Goal: Task Accomplishment & Management: Manage account settings

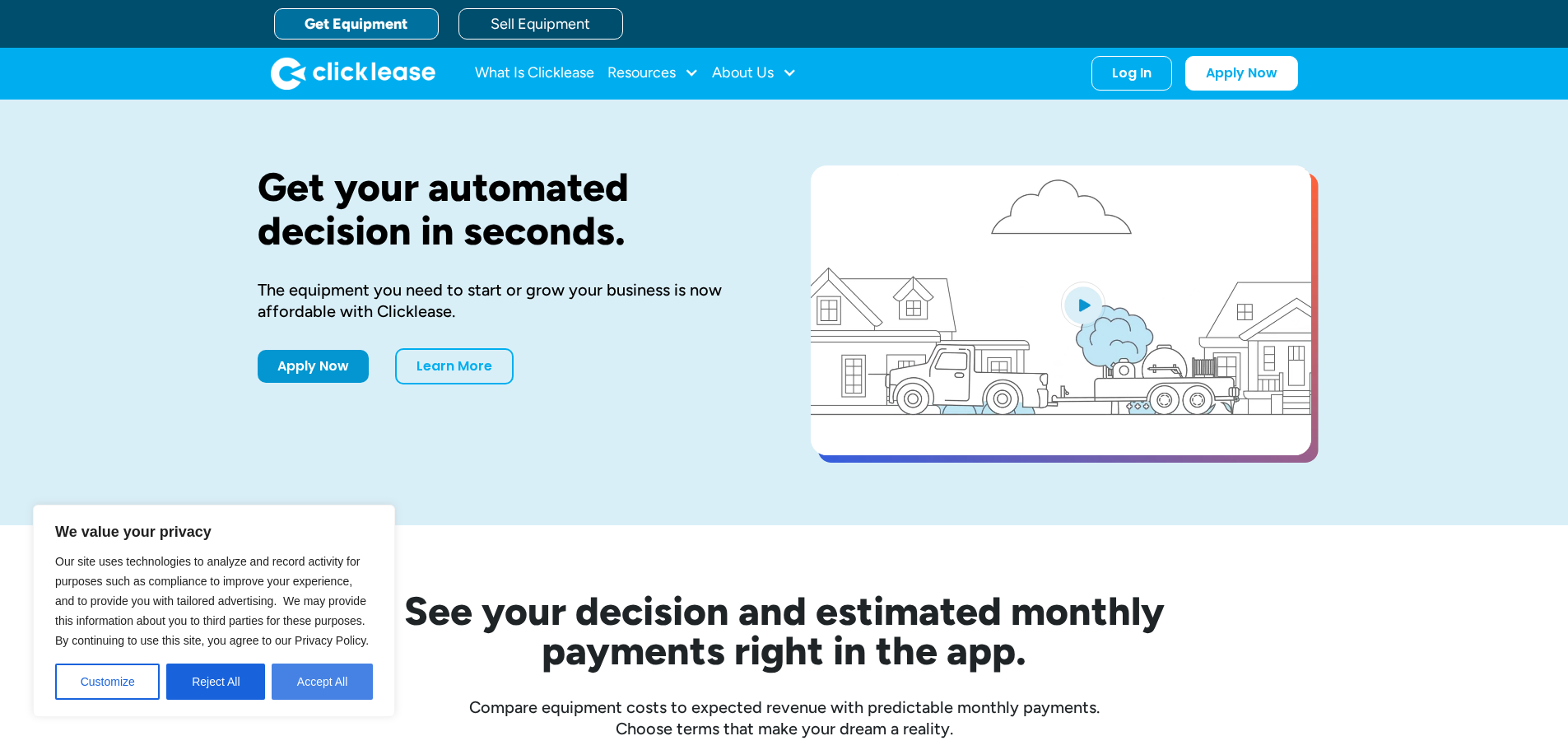
click at [312, 685] on button "Accept All" at bounding box center [322, 682] width 101 height 36
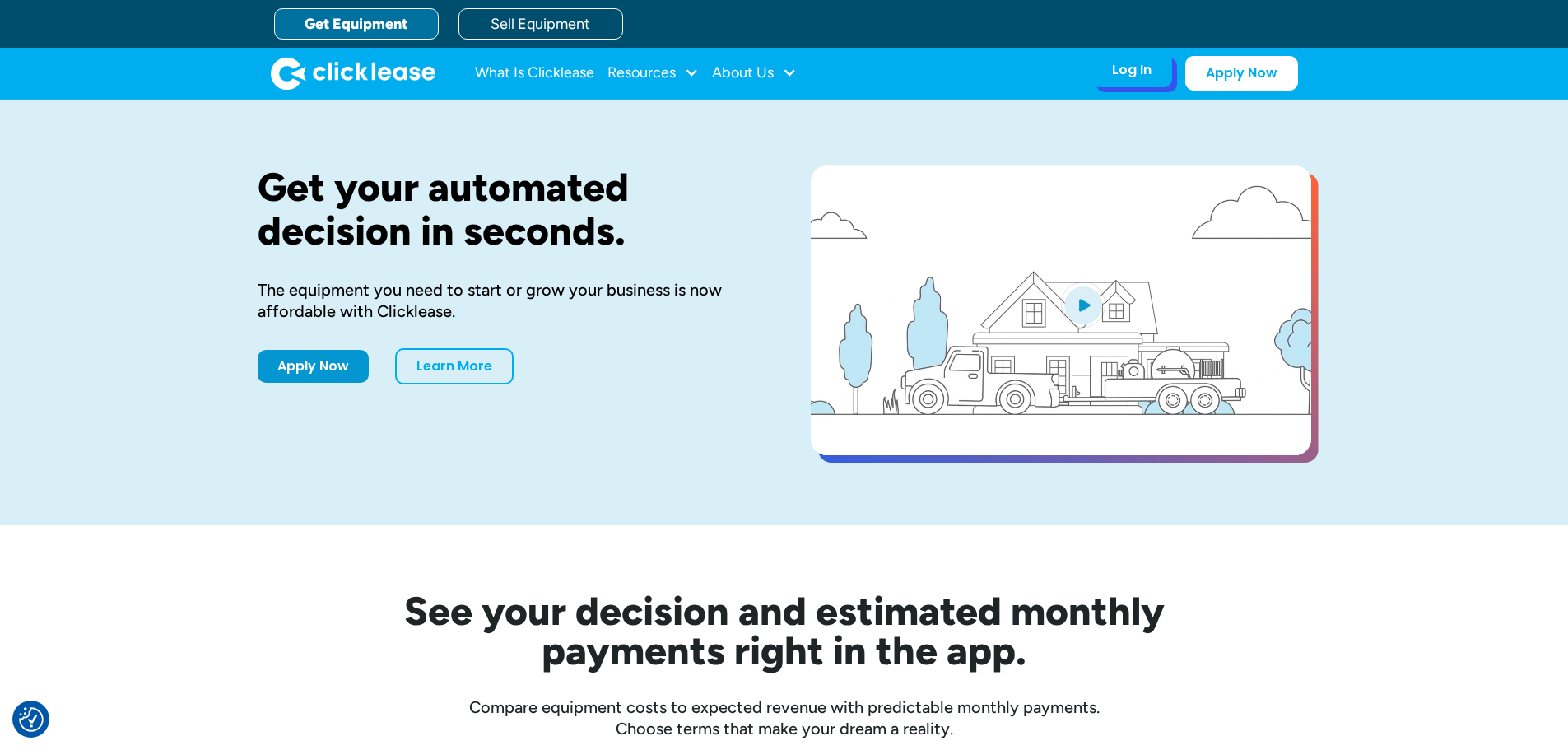
click at [1139, 78] on div "Log In" at bounding box center [1132, 70] width 40 height 16
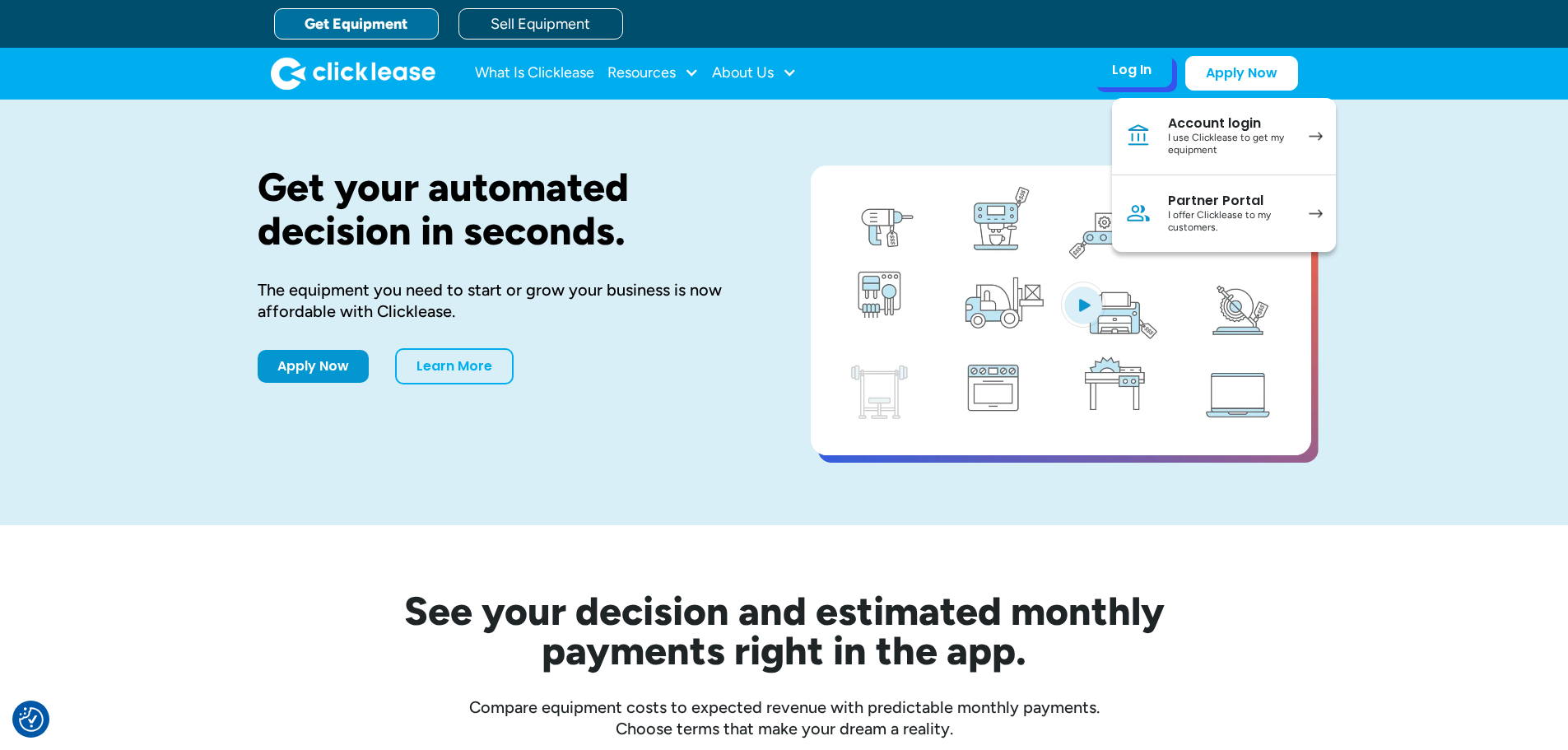
click at [1262, 138] on div "I use Clicklease to get my equipment" at bounding box center [1230, 144] width 124 height 25
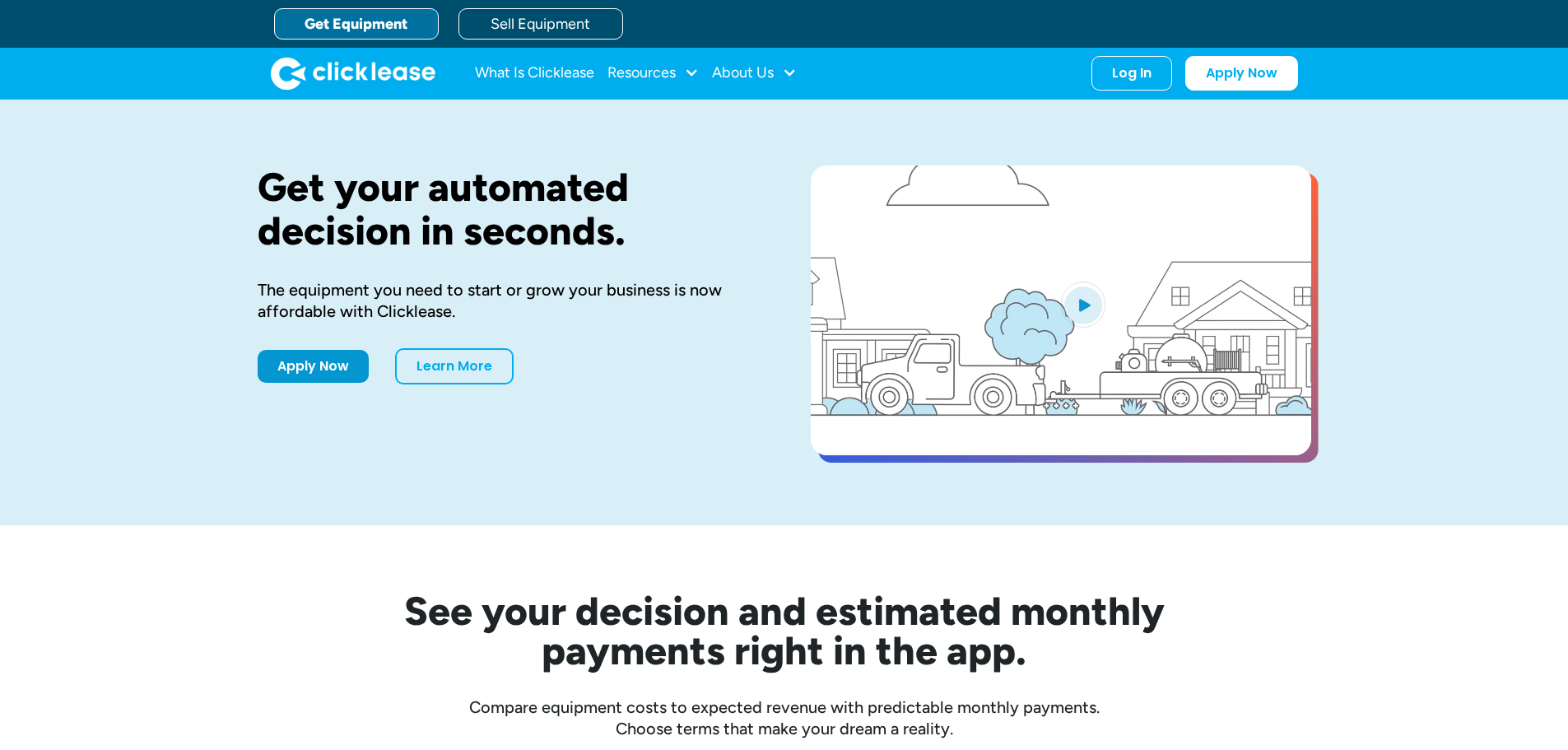
click at [1126, 83] on div "Log In Account login I use Clicklease to get my equipment Partner Portal I offe…" at bounding box center [1132, 73] width 81 height 34
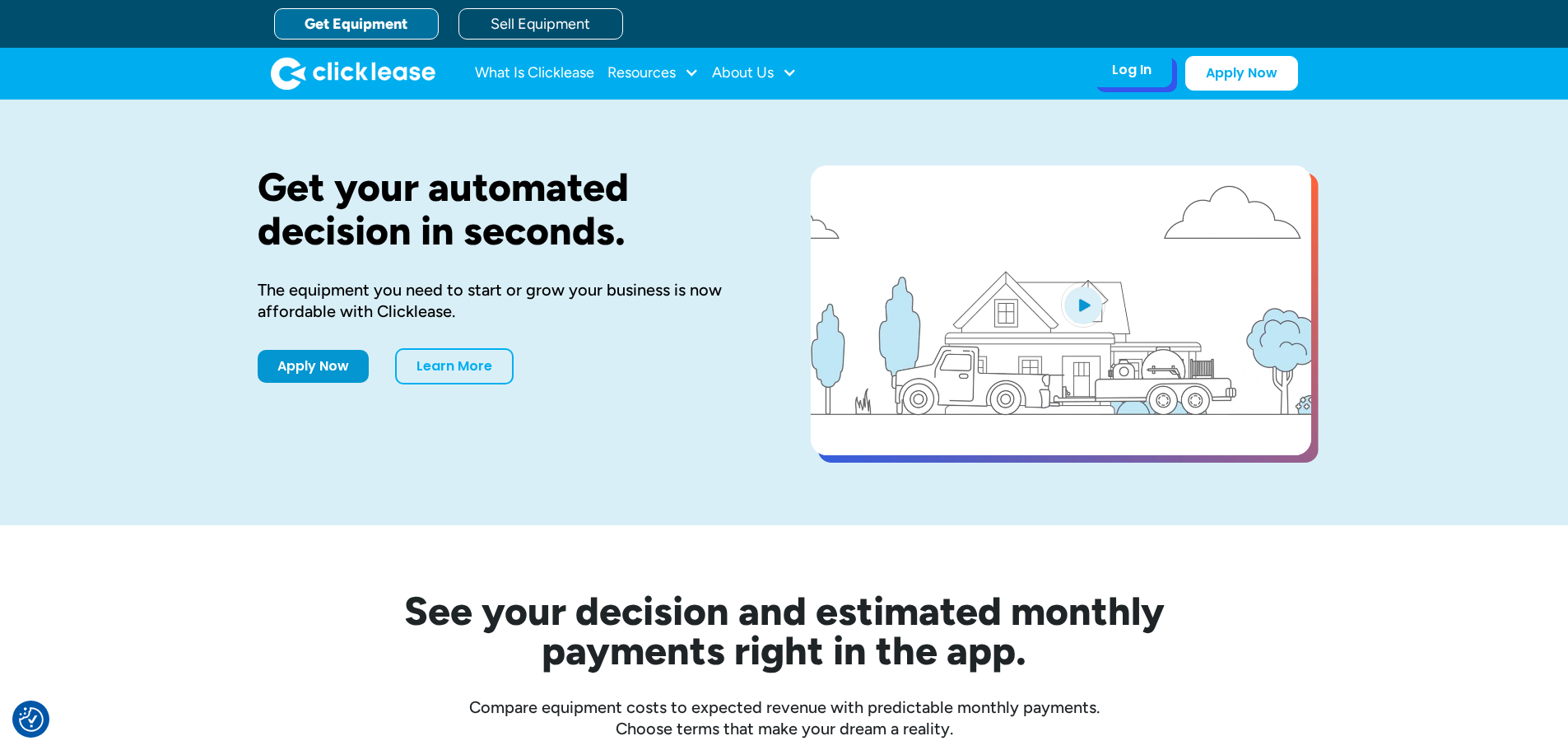
click at [1132, 75] on div "Log In" at bounding box center [1132, 70] width 40 height 16
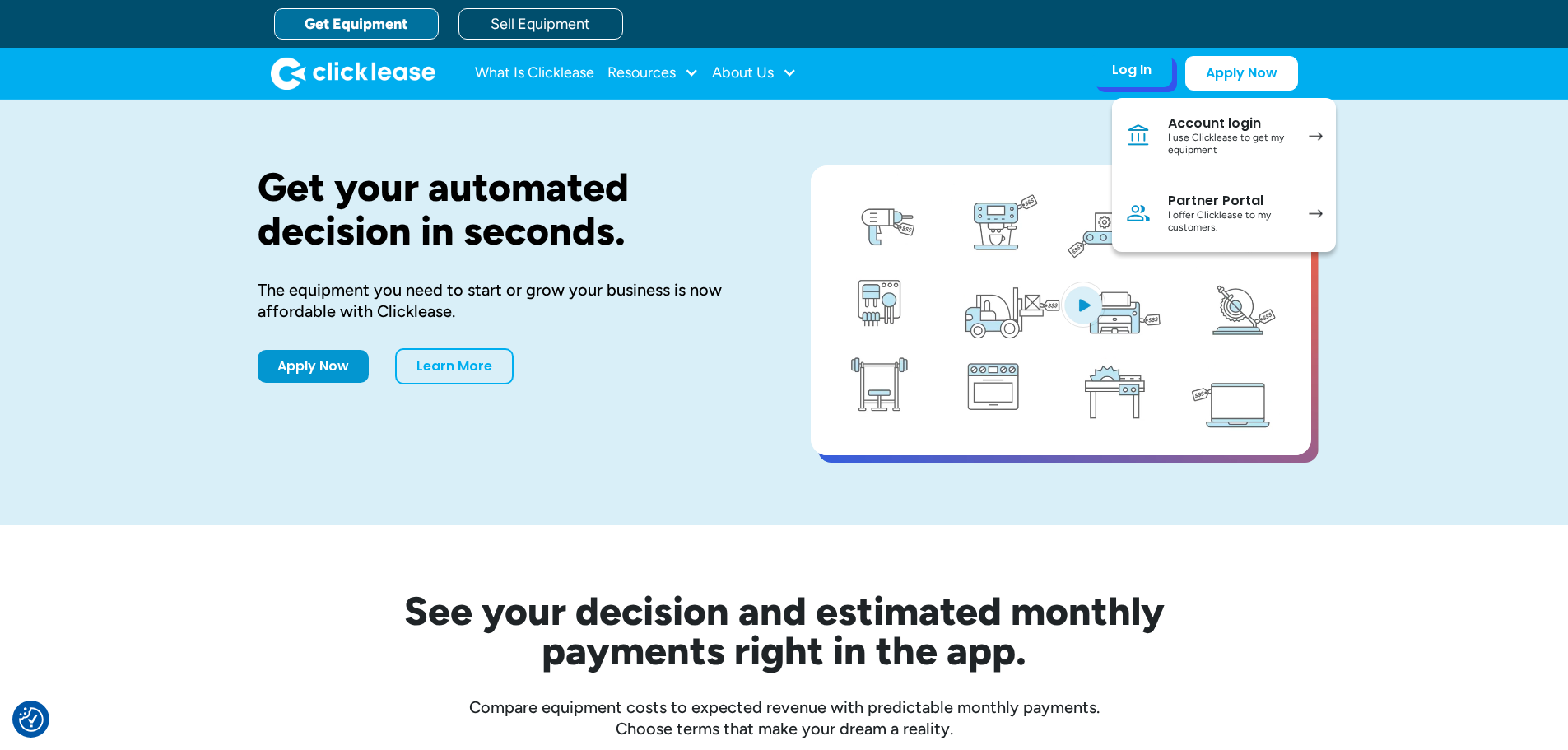
click at [1320, 133] on img at bounding box center [1316, 136] width 14 height 9
